Goal: Find contact information: Find contact information

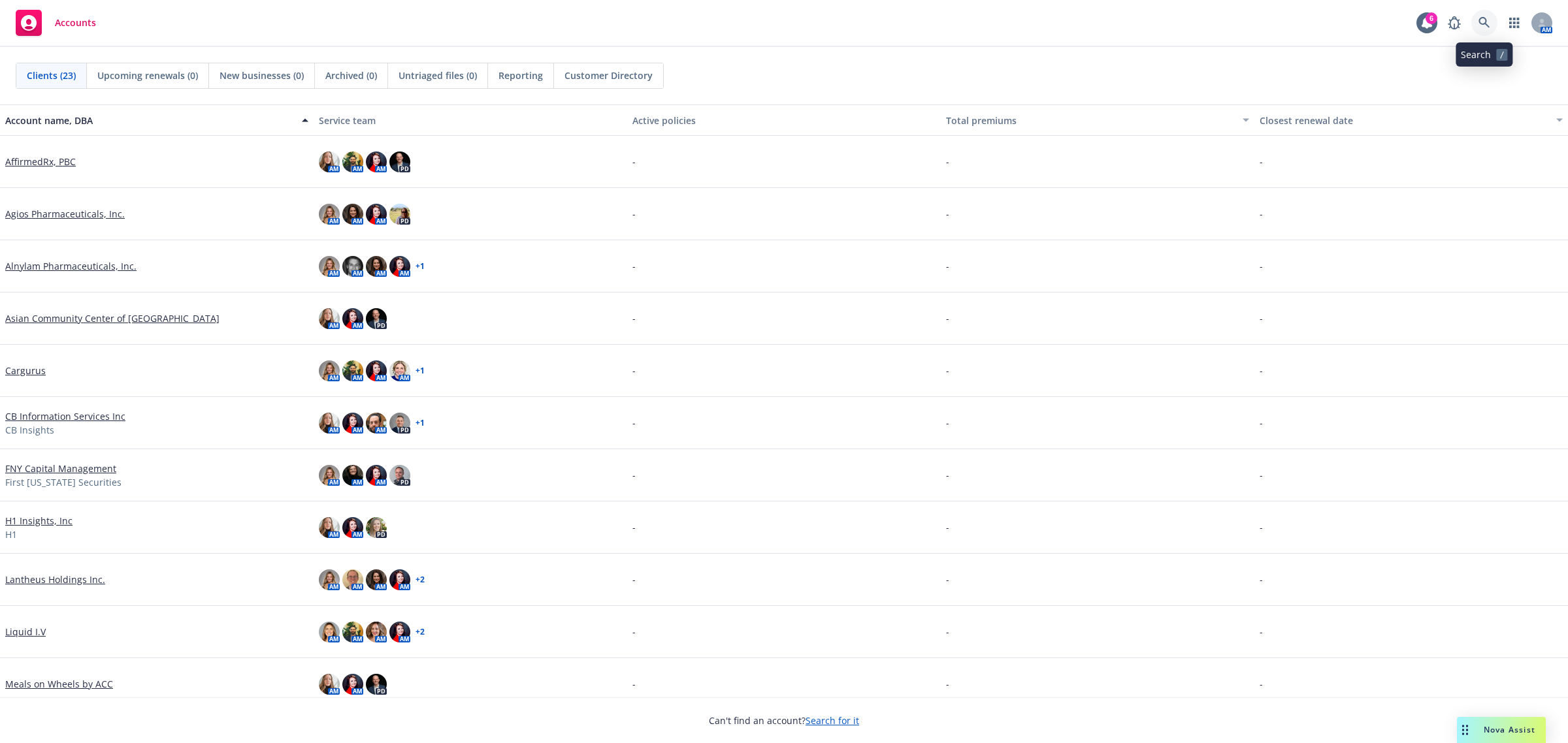
click at [1481, 25] on icon at bounding box center [1484, 22] width 12 height 12
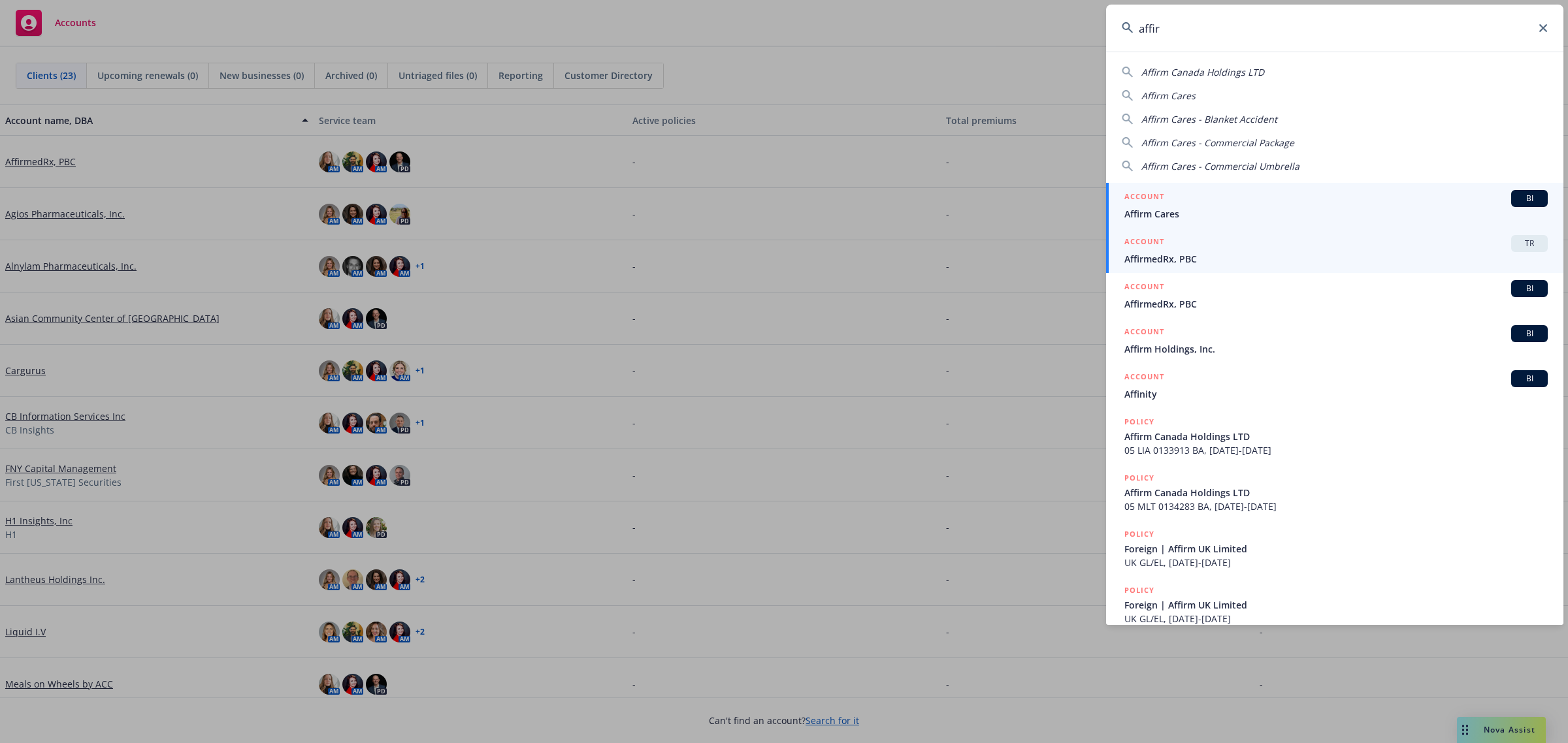
type input "affir"
click at [1360, 250] on div "ACCOUNT TR" at bounding box center [1336, 243] width 423 height 17
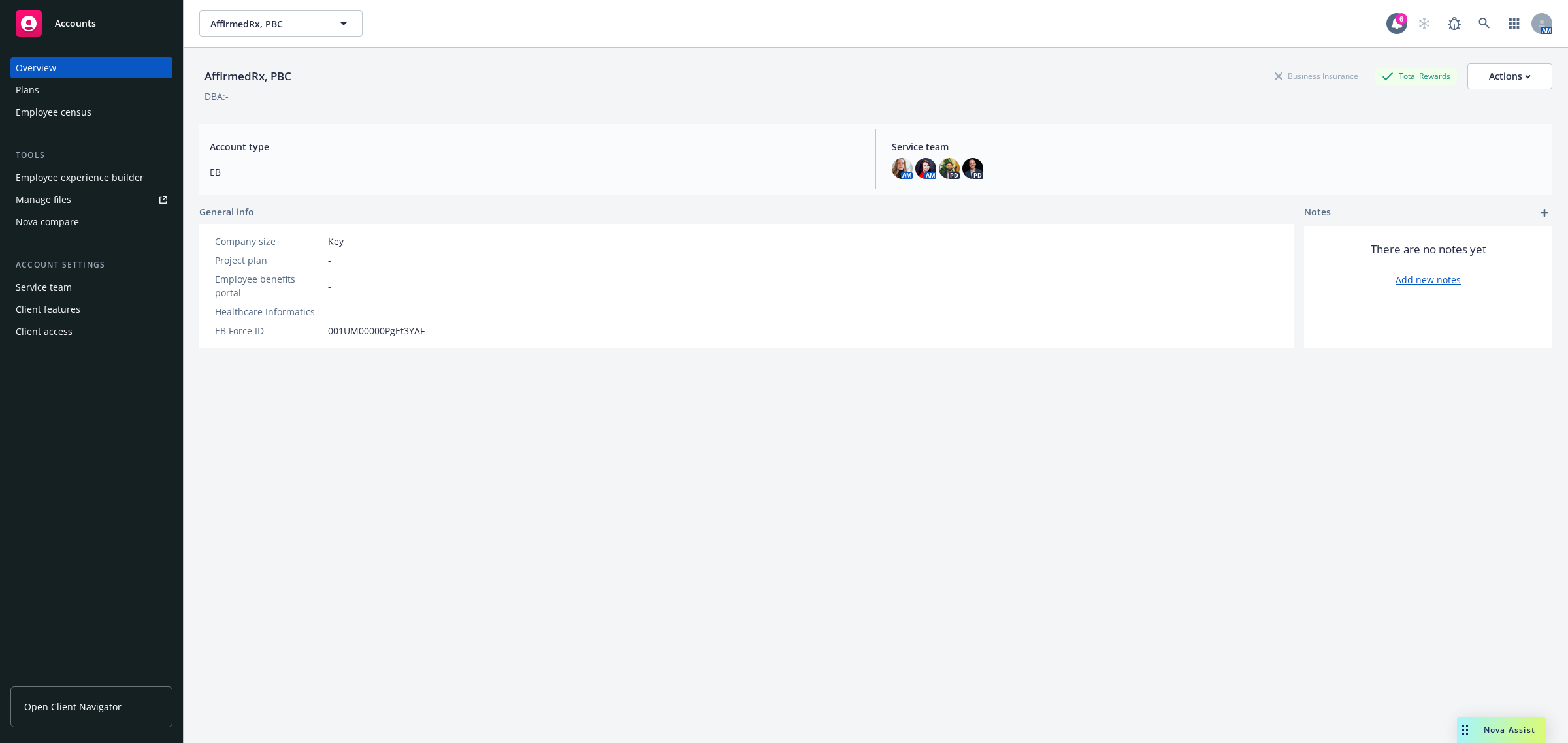
click at [112, 168] on div "Employee experience builder" at bounding box center [80, 177] width 128 height 21
click at [58, 96] on div "Plans" at bounding box center [92, 90] width 152 height 21
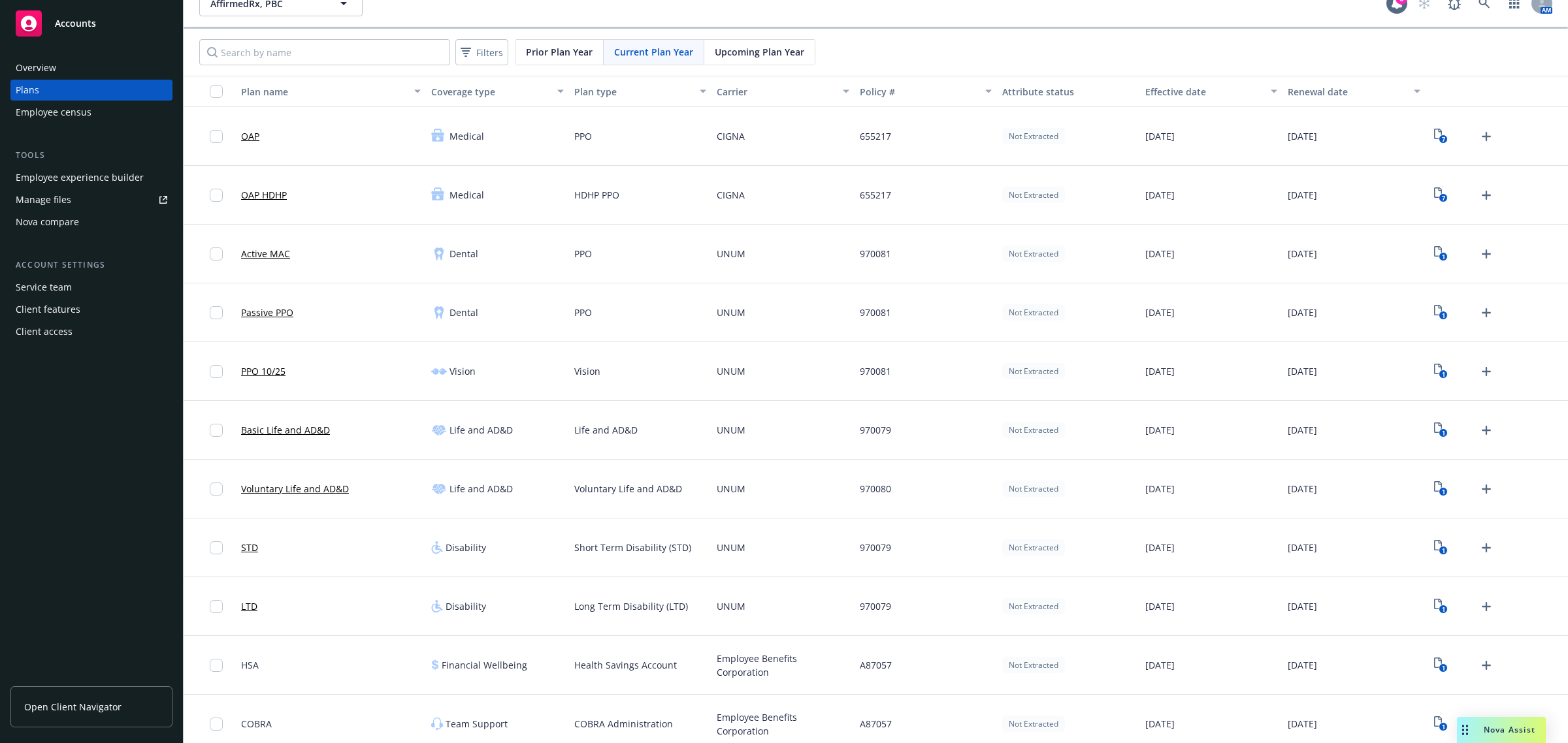
scroll to position [31, 0]
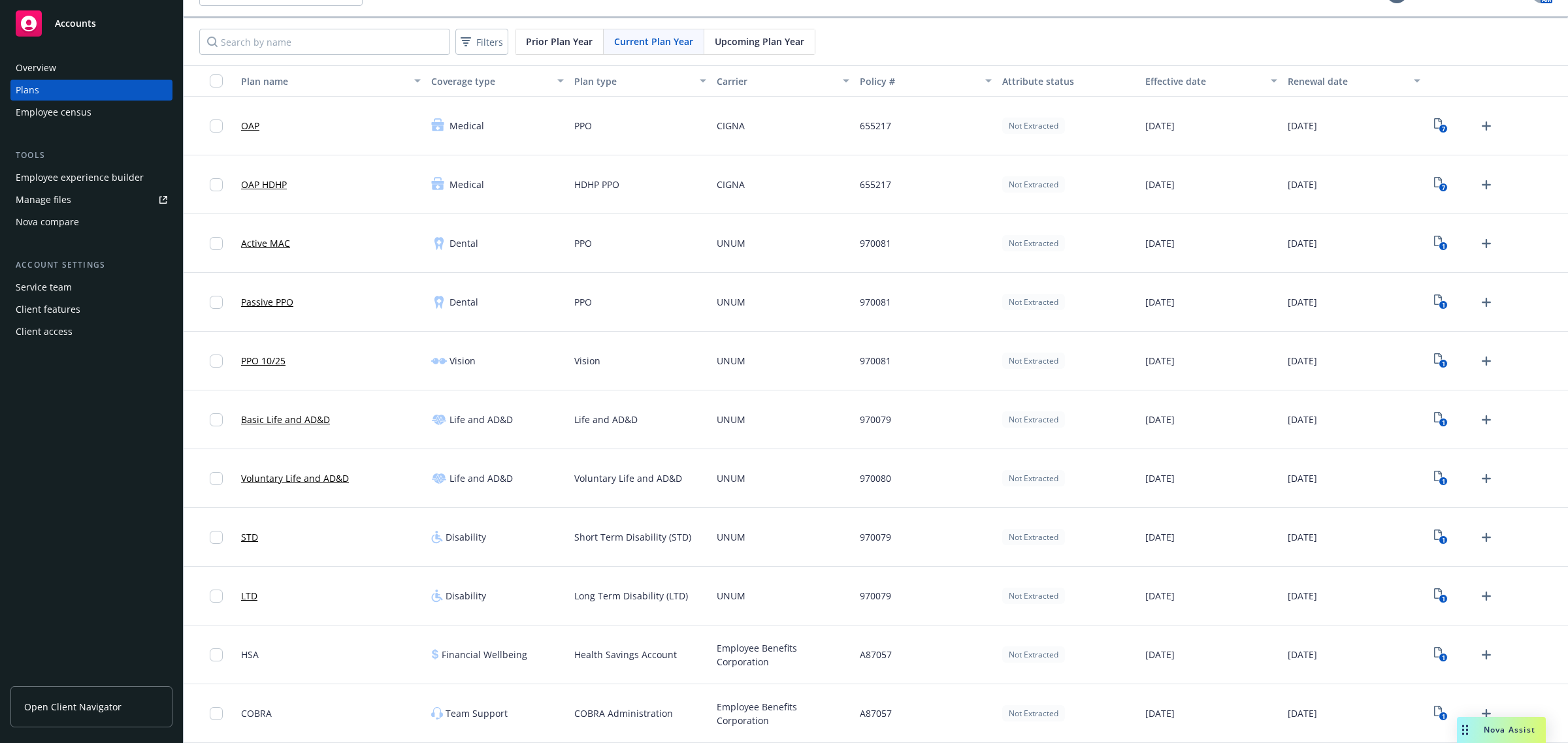
click at [135, 703] on link "Open Client Navigator" at bounding box center [91, 707] width 162 height 41
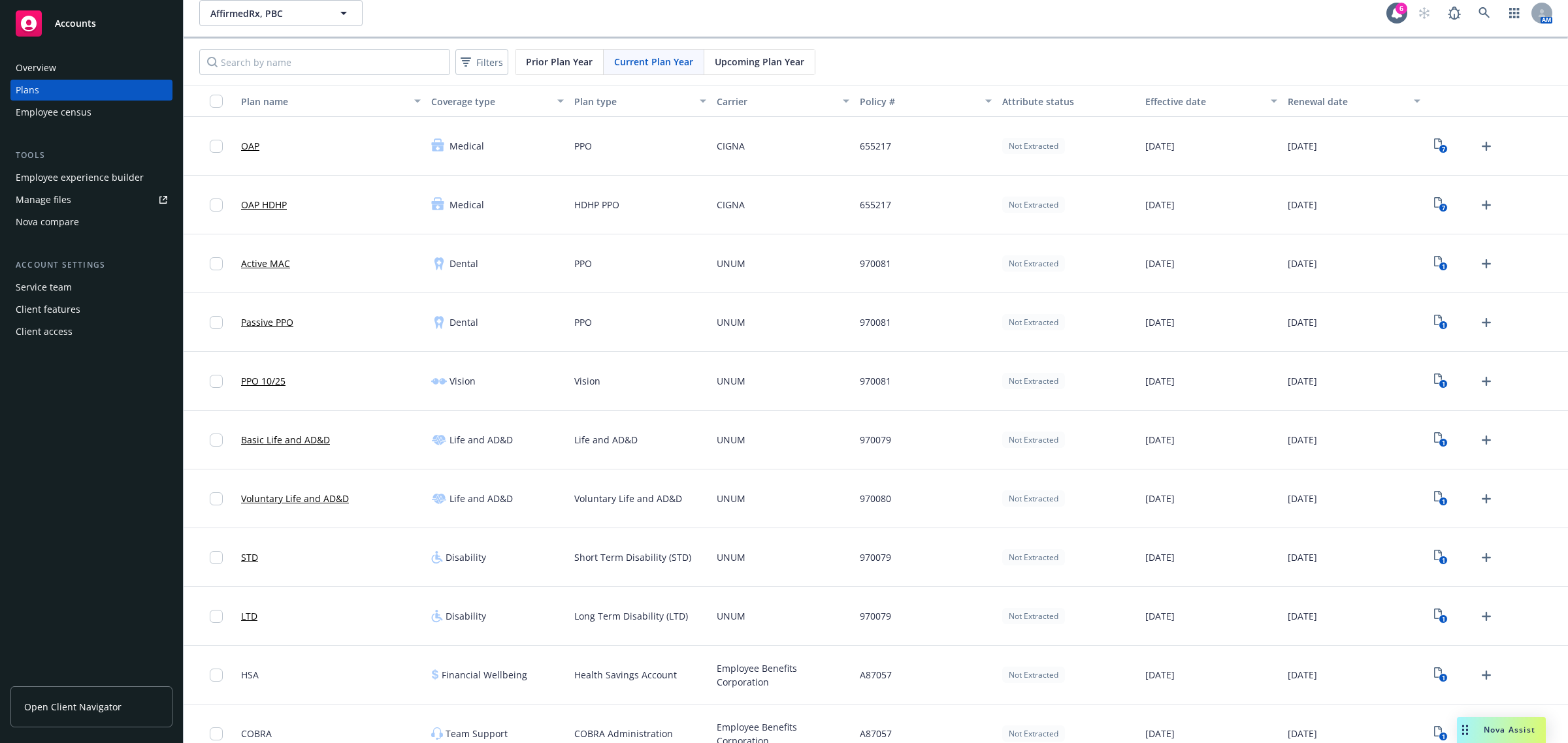
scroll to position [0, 0]
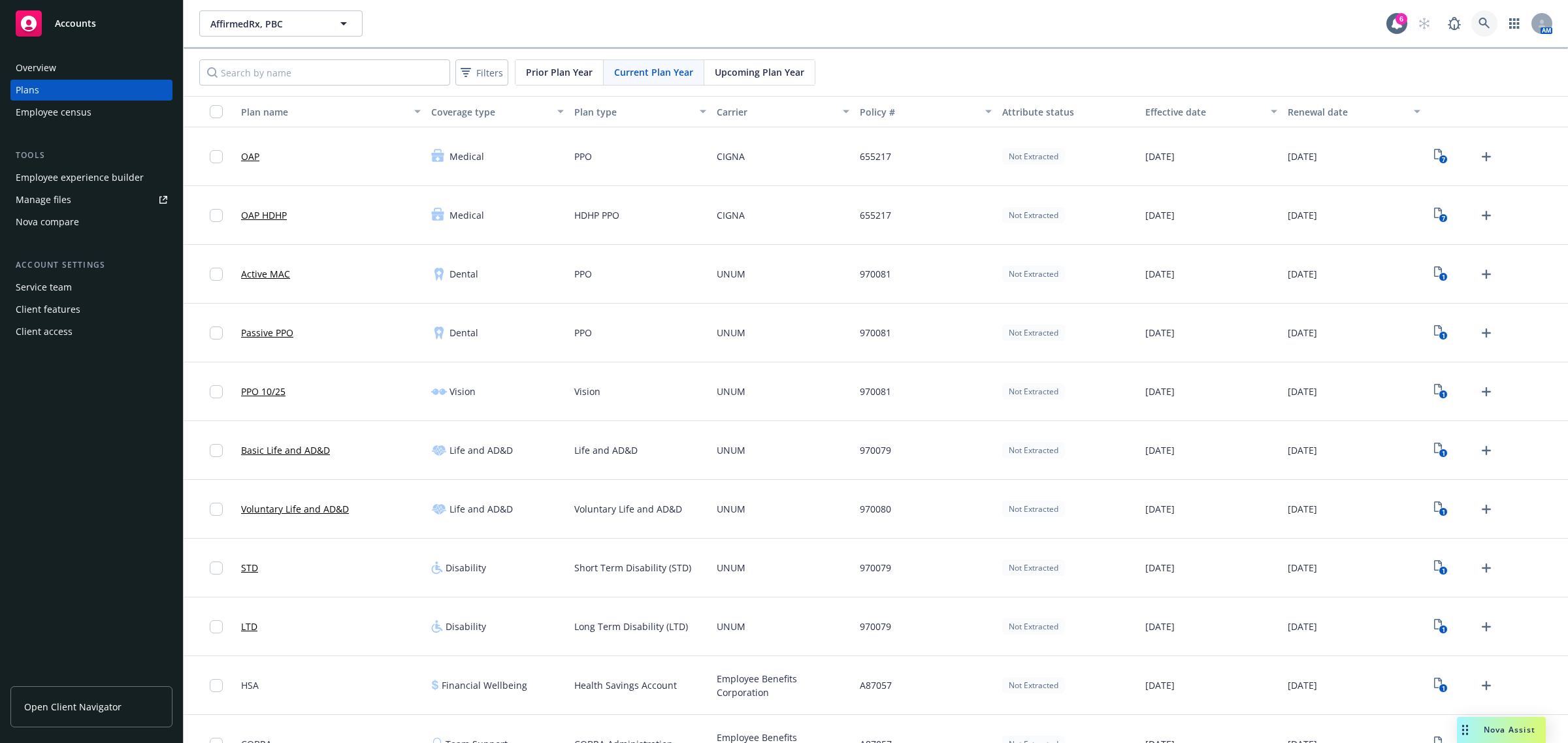
click at [1471, 32] on link at bounding box center [1484, 23] width 26 height 26
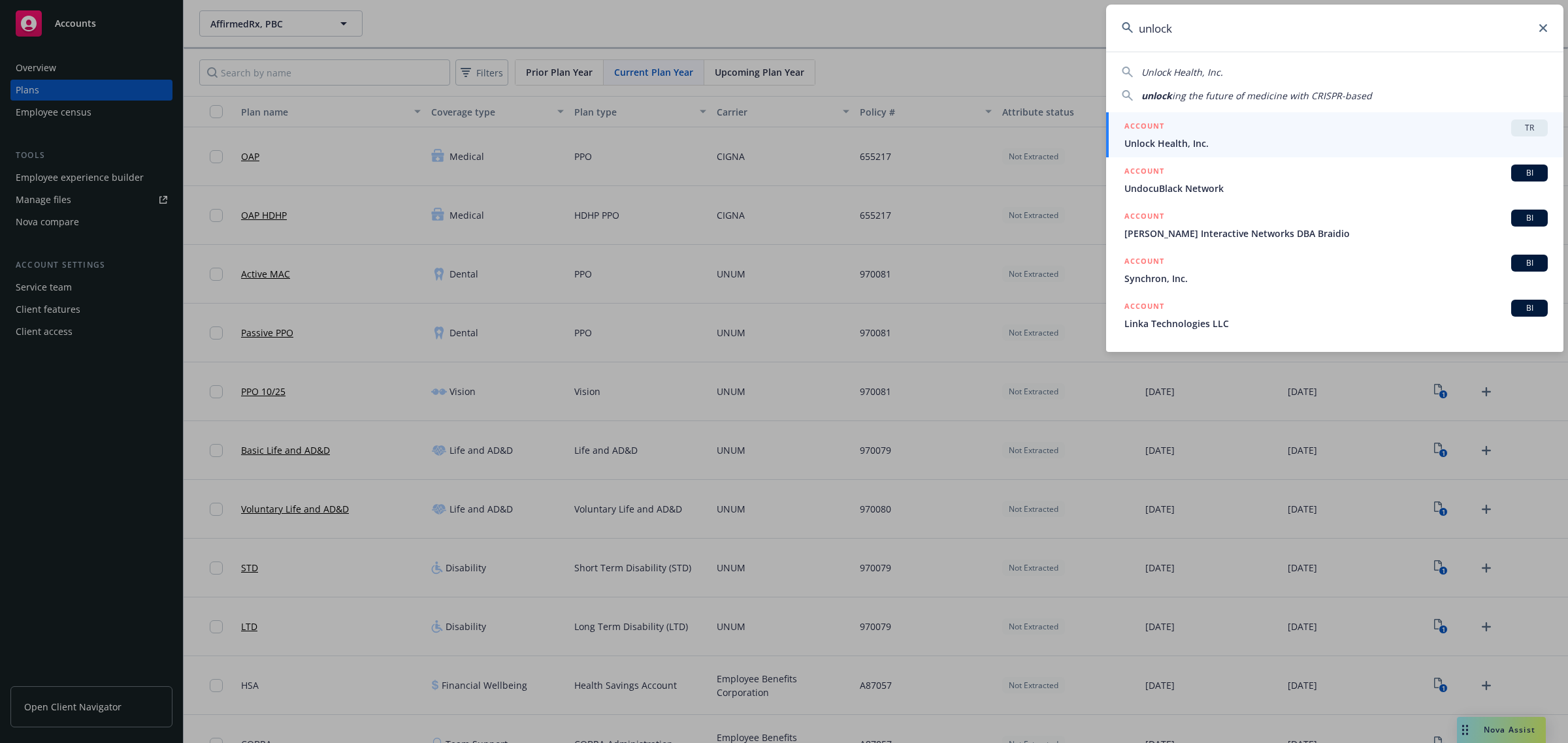
type input "unlock"
click at [1312, 134] on div "ACCOUNT TR" at bounding box center [1336, 127] width 423 height 17
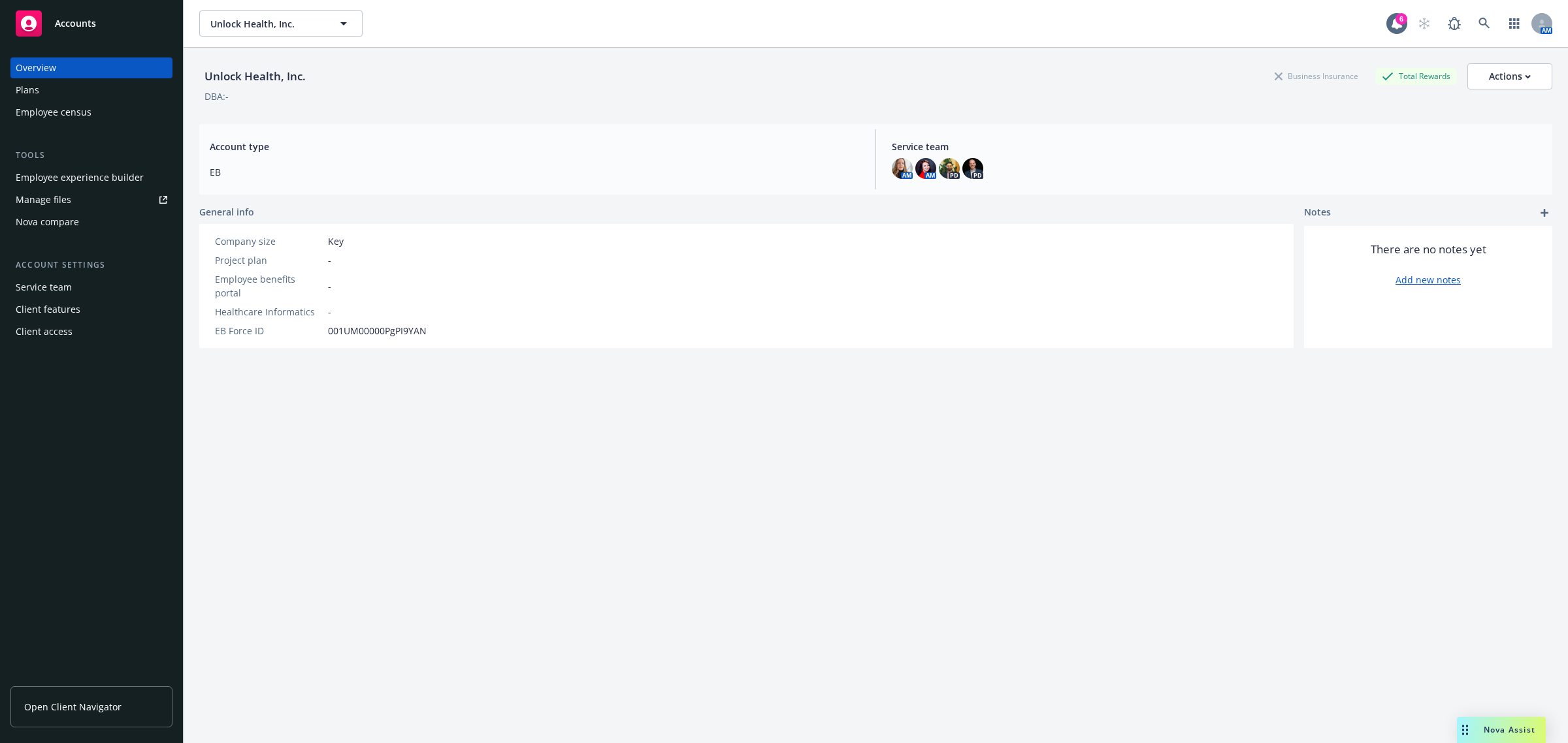
click at [79, 95] on div "Plans" at bounding box center [92, 90] width 152 height 21
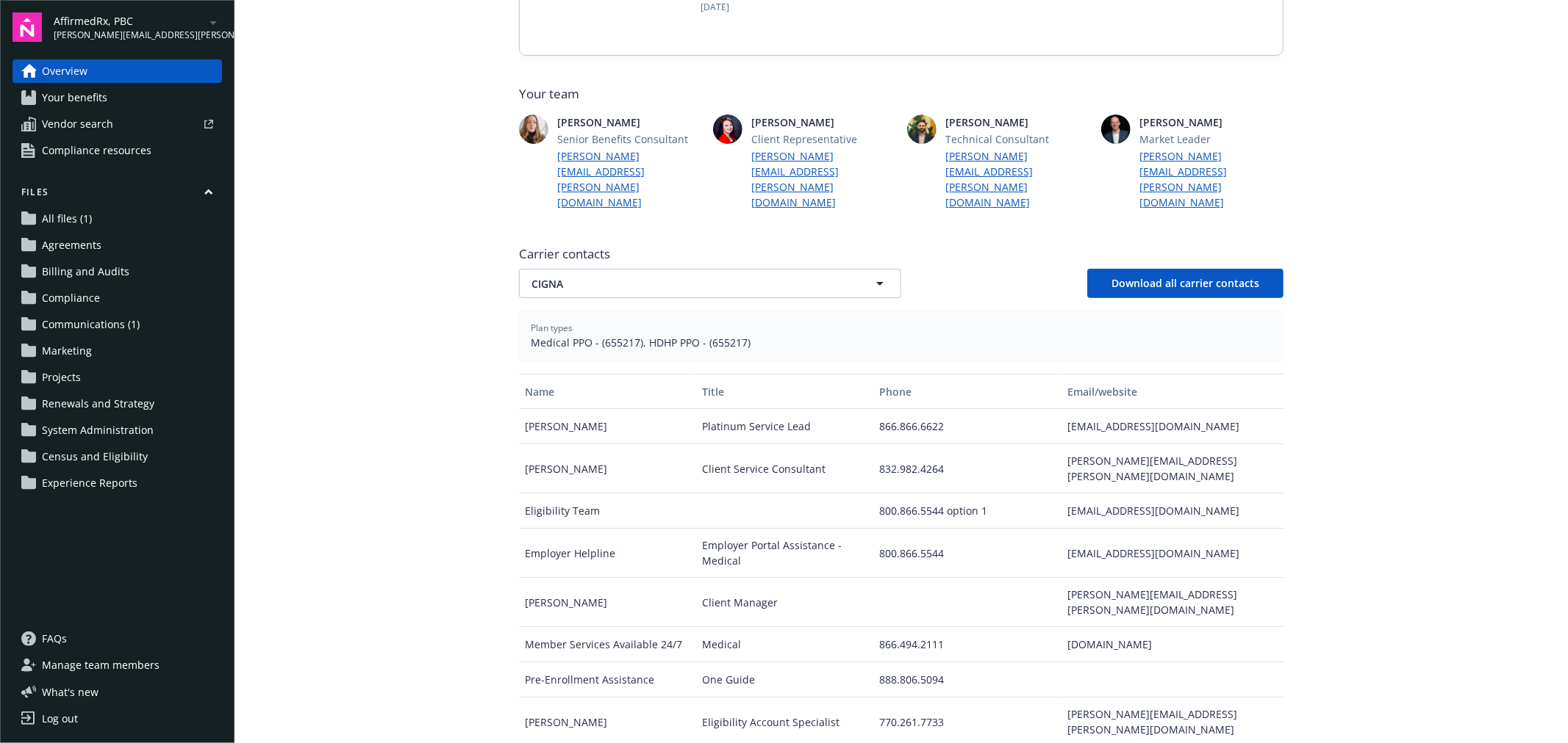
scroll to position [408, 0]
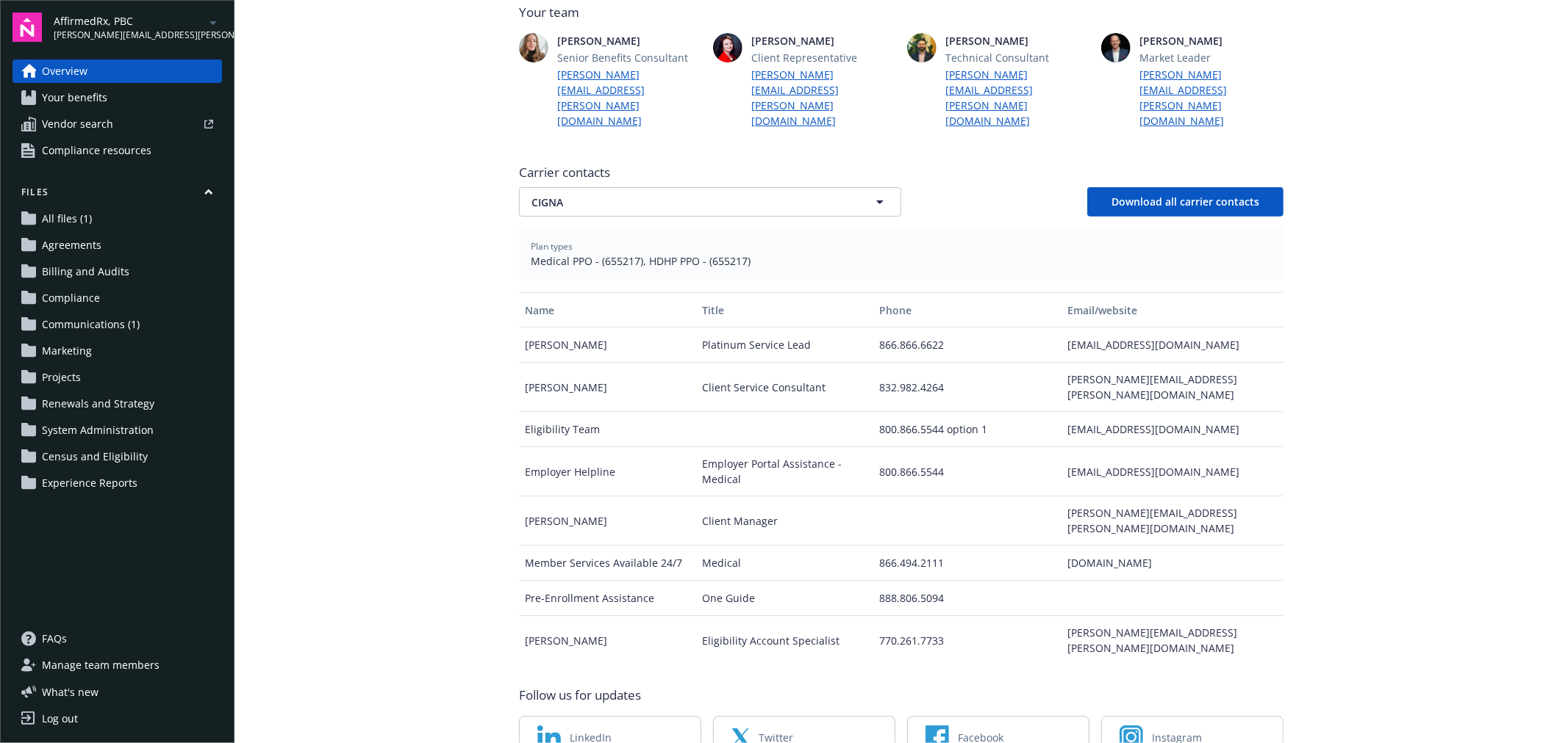
click at [635, 164] on div "Carrier contacts CIGNA CIGNA Download all carrier contacts" at bounding box center [901, 190] width 765 height 52
click at [632, 195] on span "CIGNA" at bounding box center [684, 202] width 305 height 15
